Goal: Communication & Community: Answer question/provide support

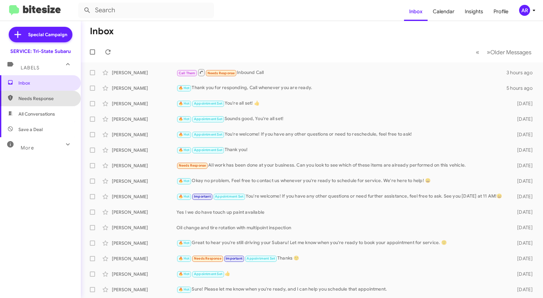
click at [47, 95] on span "Needs Response" at bounding box center [45, 98] width 55 height 6
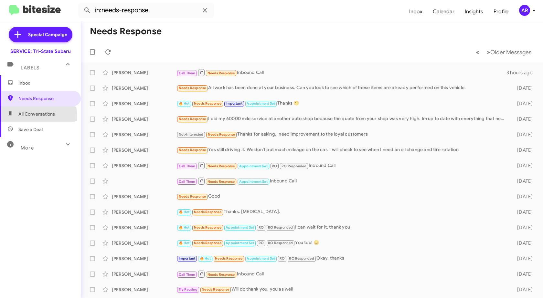
click at [37, 116] on span "All Conversations" at bounding box center [36, 114] width 36 height 6
type input "in:all-conversations"
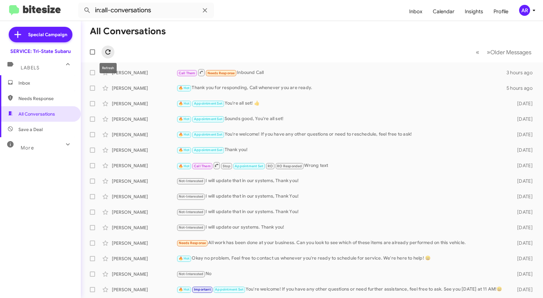
click at [109, 52] on icon at bounding box center [108, 52] width 8 height 8
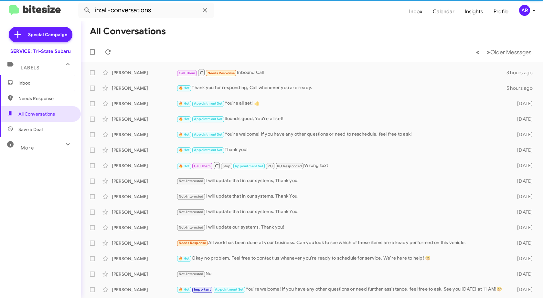
click at [41, 82] on span "Inbox" at bounding box center [45, 83] width 55 height 6
